Goal: Task Accomplishment & Management: Complete application form

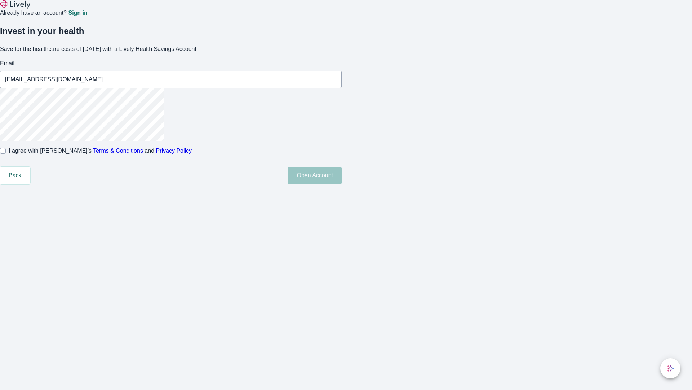
click at [6, 154] on input "I agree with Lively’s Terms & Conditions and Privacy Policy" at bounding box center [3, 151] width 6 height 6
checkbox input "true"
click at [342, 184] on button "Open Account" at bounding box center [315, 175] width 54 height 17
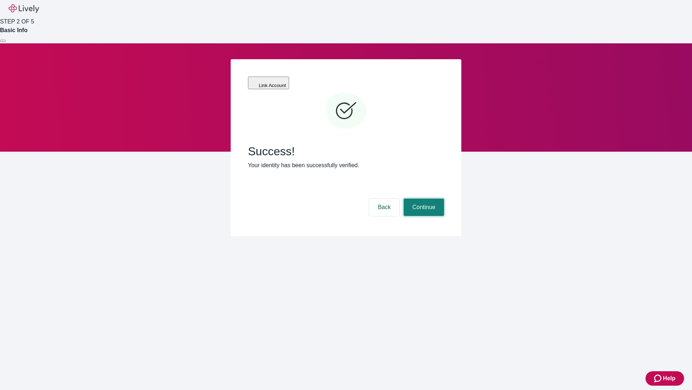
click at [423, 198] on button "Continue" at bounding box center [424, 206] width 40 height 17
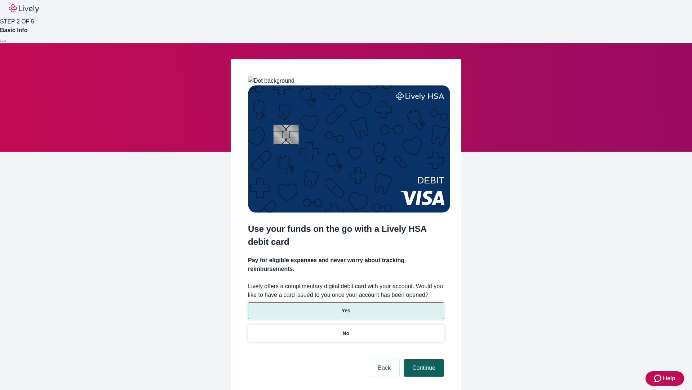
click at [346, 307] on p "Yes" at bounding box center [346, 311] width 9 height 8
click at [423, 359] on button "Continue" at bounding box center [424, 367] width 40 height 17
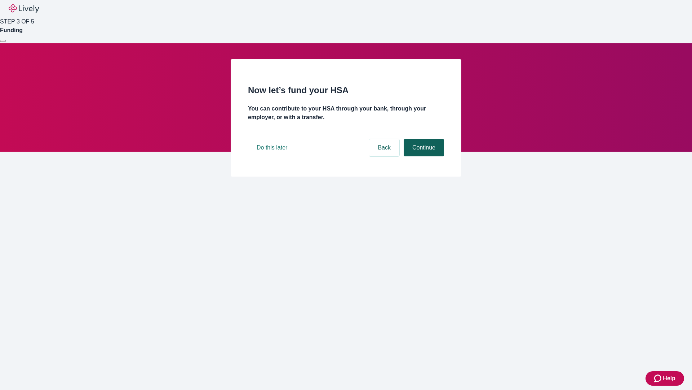
click at [423, 156] on button "Continue" at bounding box center [424, 147] width 40 height 17
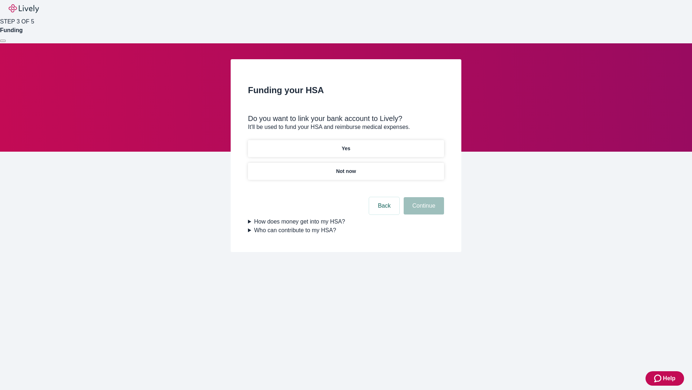
click at [346, 145] on p "Yes" at bounding box center [346, 149] width 9 height 8
click at [423, 197] on button "Continue" at bounding box center [424, 205] width 40 height 17
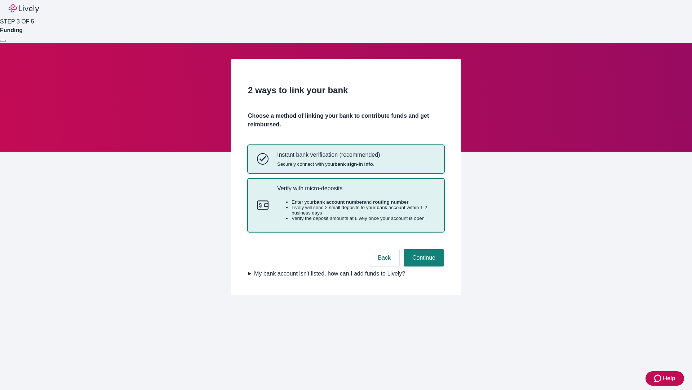
click at [356, 192] on p "Verify with micro-deposits" at bounding box center [356, 188] width 158 height 7
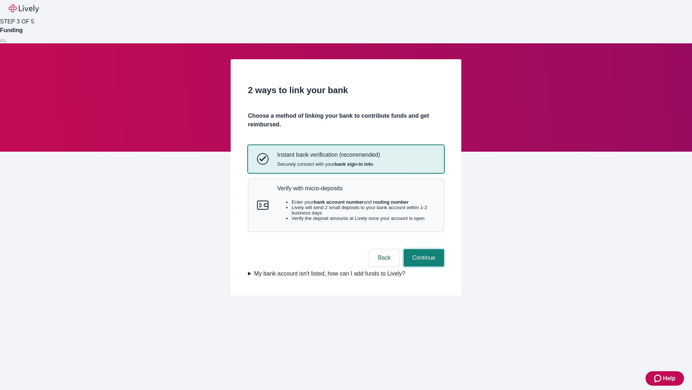
click at [423, 266] on button "Continue" at bounding box center [424, 257] width 40 height 17
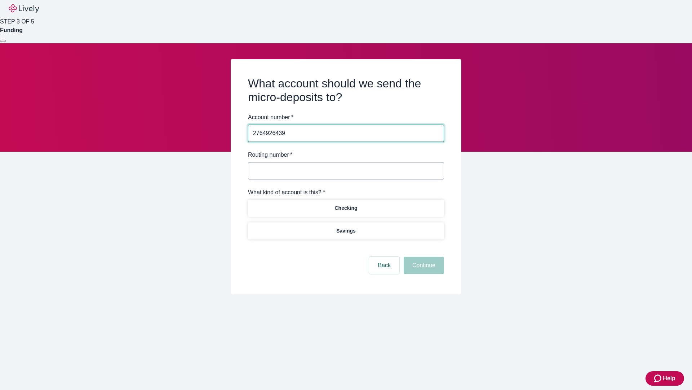
type input "2764926439"
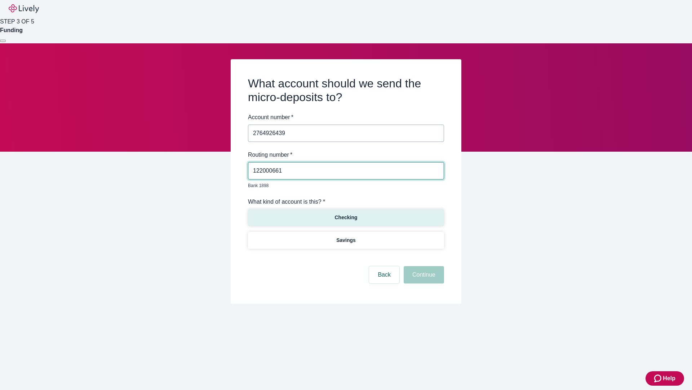
type input "122000661"
click at [346, 214] on p "Checking" at bounding box center [346, 218] width 23 height 8
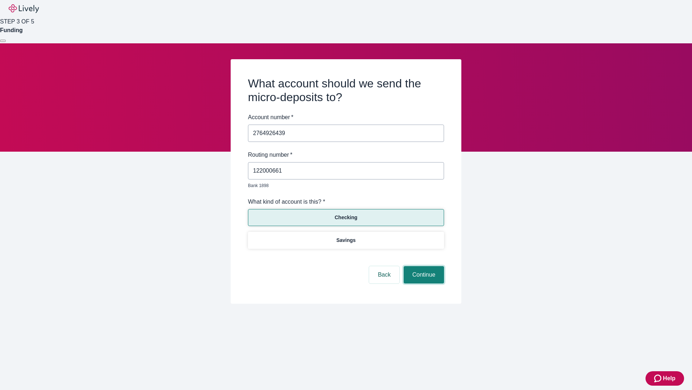
click at [423, 266] on button "Continue" at bounding box center [424, 274] width 40 height 17
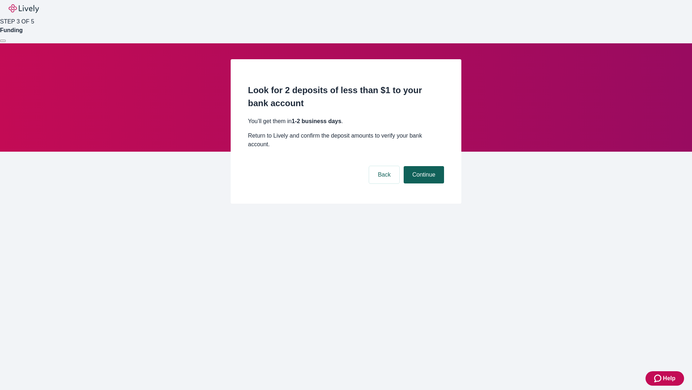
click at [423, 166] on button "Continue" at bounding box center [424, 174] width 40 height 17
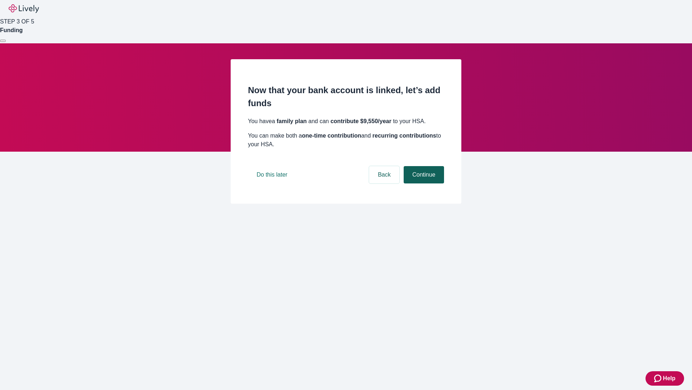
click at [423, 183] on button "Continue" at bounding box center [424, 174] width 40 height 17
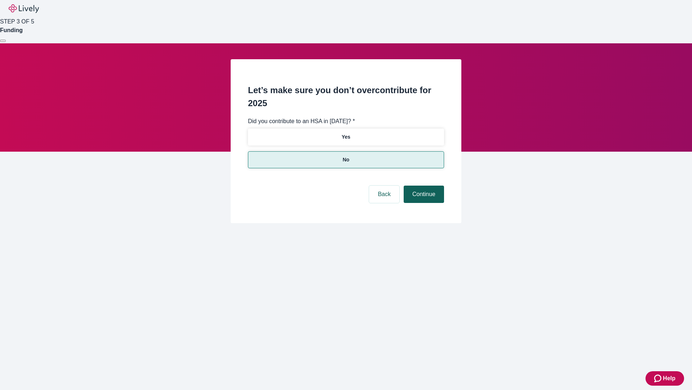
click at [423, 185] on button "Continue" at bounding box center [424, 193] width 40 height 17
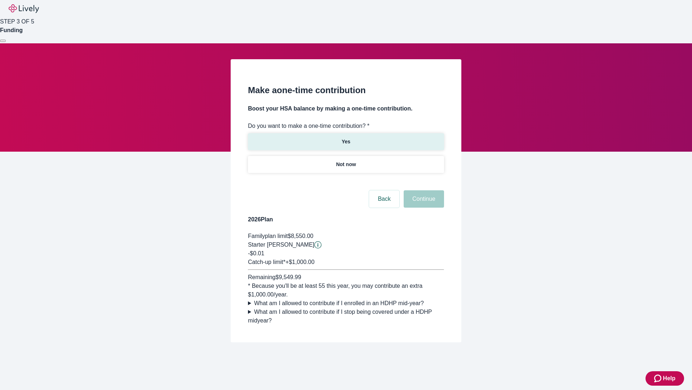
click at [346, 138] on p "Yes" at bounding box center [346, 142] width 9 height 8
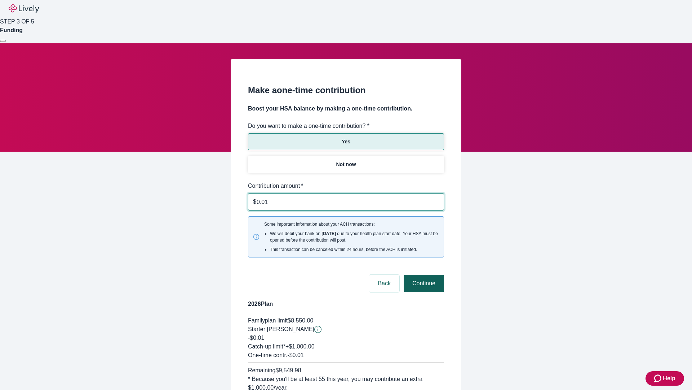
type input "0.01"
click at [423, 274] on button "Continue" at bounding box center [424, 282] width 40 height 17
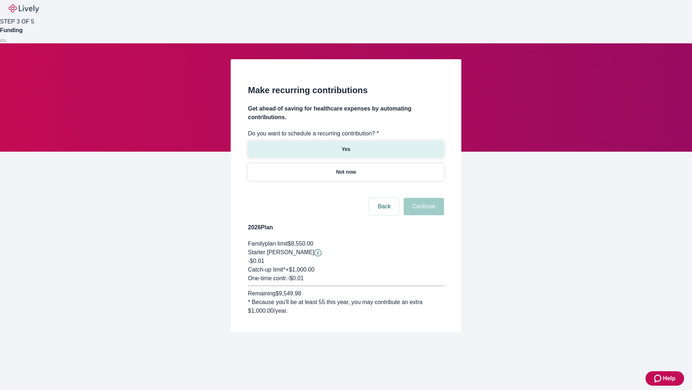
click at [346, 145] on p "Yes" at bounding box center [346, 149] width 9 height 8
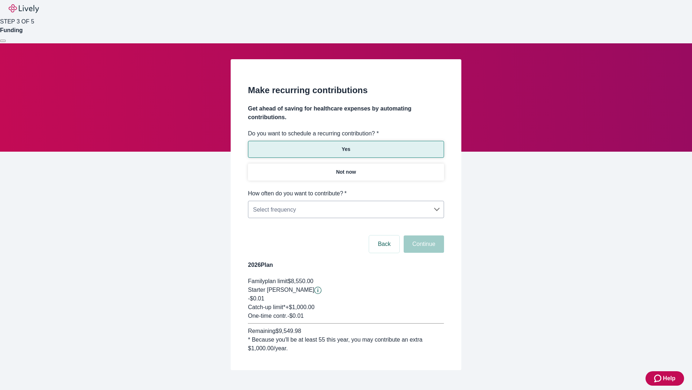
click at [346, 189] on body "Help STEP 3 OF 5 Funding Make recurring contributions Get ahead of saving for h…" at bounding box center [346, 202] width 692 height 404
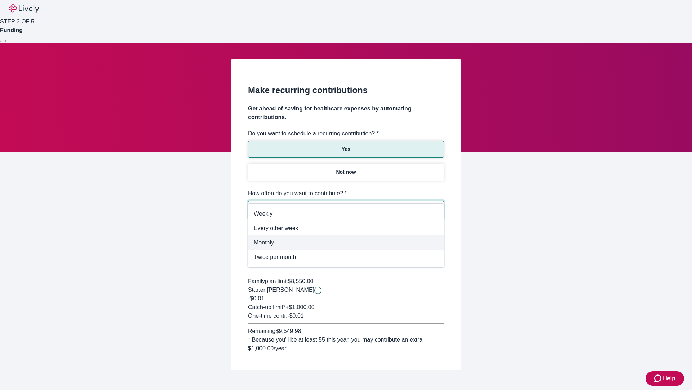
click at [346, 242] on span "Monthly" at bounding box center [346, 242] width 185 height 9
type input "Monthly"
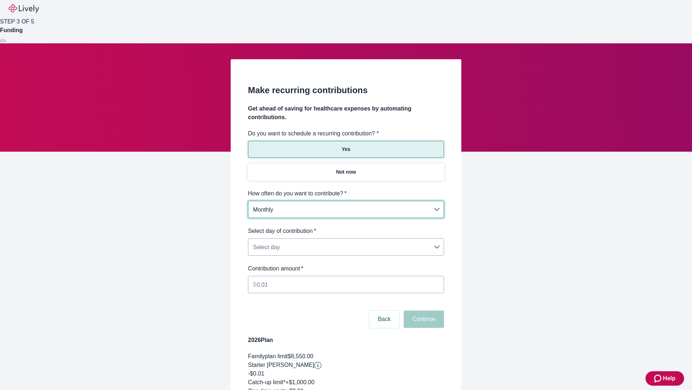
click at [346, 227] on body "Help STEP 3 OF 5 Funding Make recurring contributions Get ahead of saving for h…" at bounding box center [346, 239] width 692 height 479
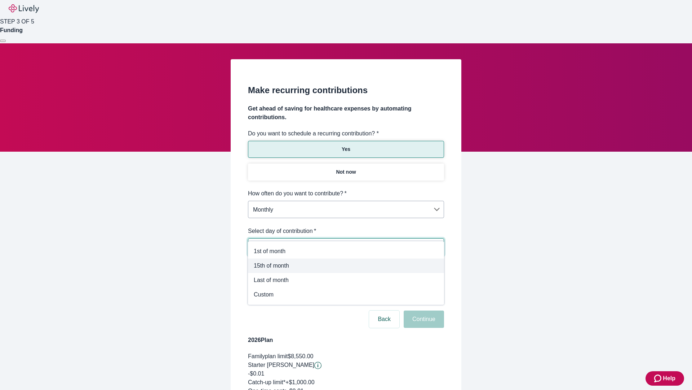
click at [346, 265] on span "15th of month" at bounding box center [346, 265] width 185 height 9
type input "Monthly15th"
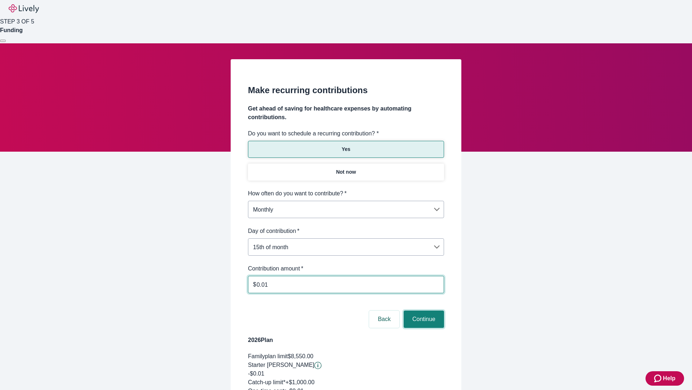
click at [423, 310] on button "Continue" at bounding box center [424, 318] width 40 height 17
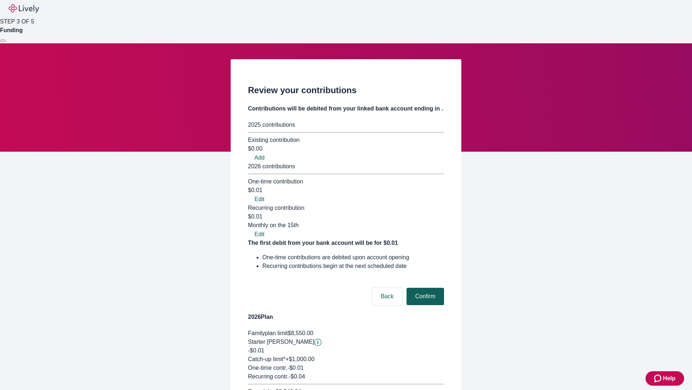
click at [425, 287] on button "Confirm" at bounding box center [426, 295] width 38 height 17
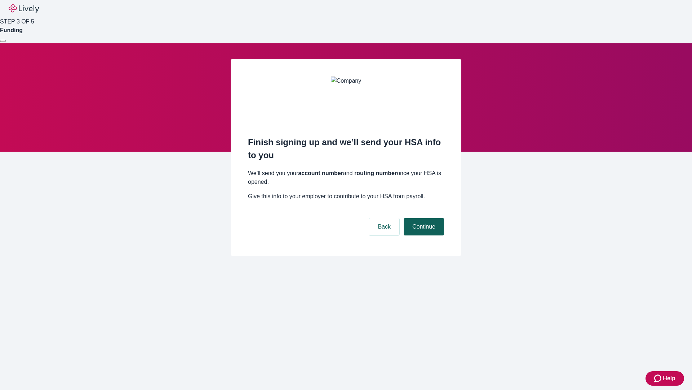
click at [423, 218] on button "Continue" at bounding box center [424, 226] width 40 height 17
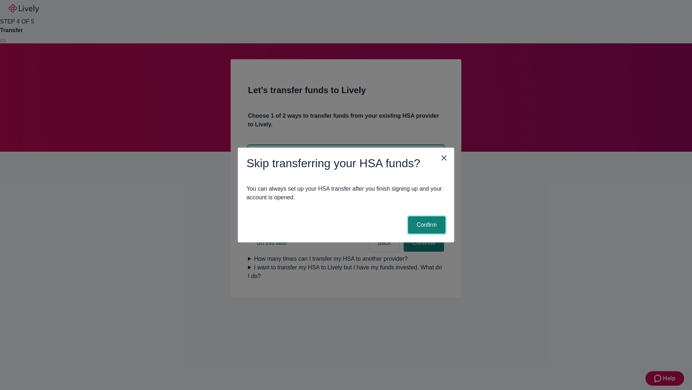
click at [426, 225] on button "Confirm" at bounding box center [427, 224] width 38 height 17
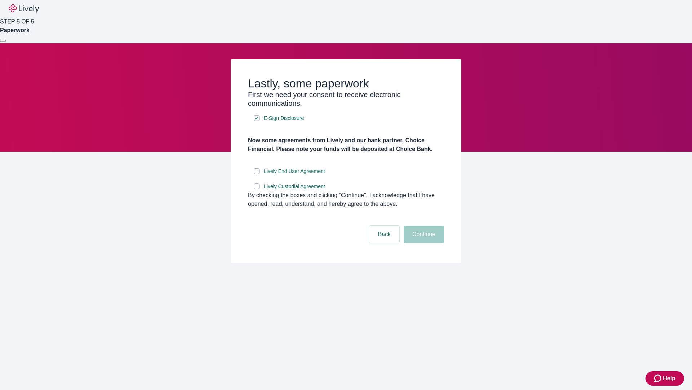
click at [257, 174] on input "Lively End User Agreement" at bounding box center [257, 171] width 6 height 6
checkbox input "true"
click at [257, 189] on input "Lively Custodial Agreement" at bounding box center [257, 186] width 6 height 6
checkbox input "true"
click at [423, 243] on button "Continue" at bounding box center [424, 233] width 40 height 17
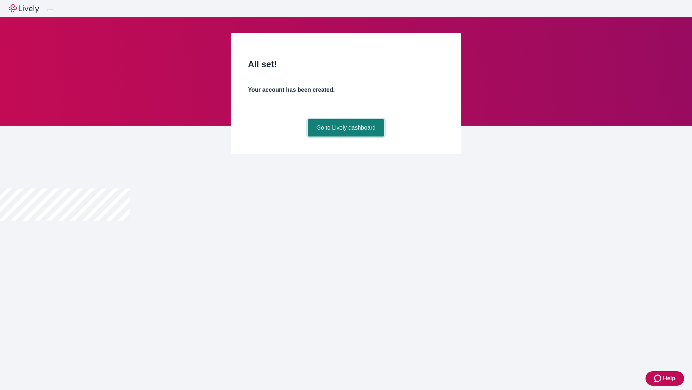
click at [346, 136] on link "Go to Lively dashboard" at bounding box center [346, 127] width 77 height 17
